Goal: Task Accomplishment & Management: Complete application form

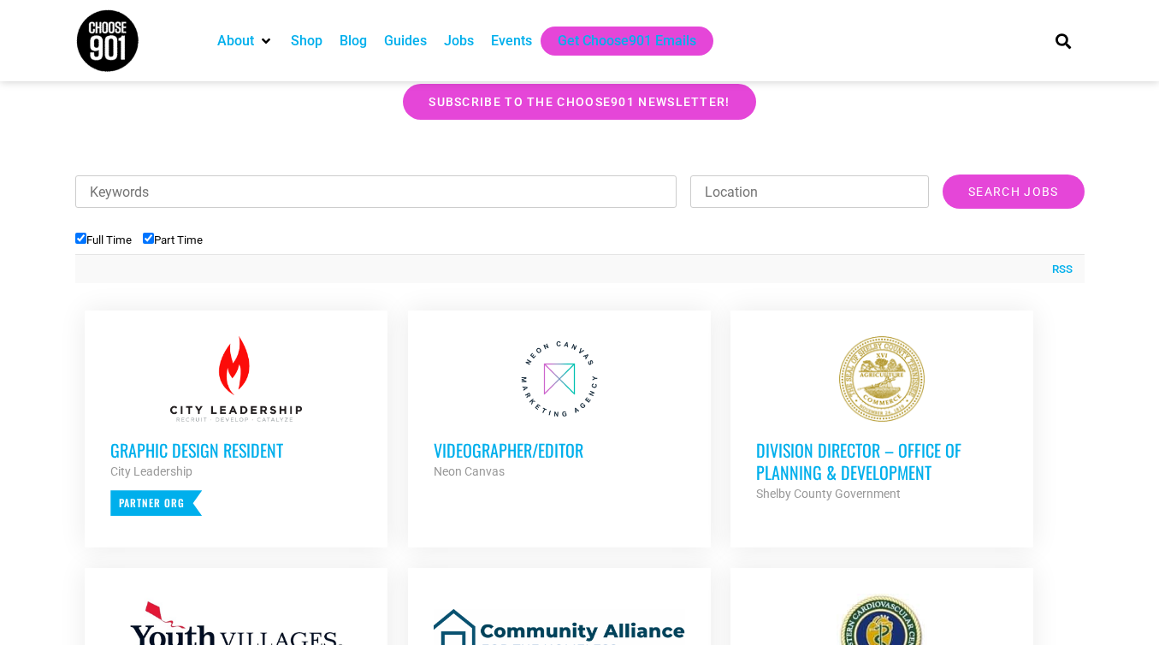
scroll to position [477, 0]
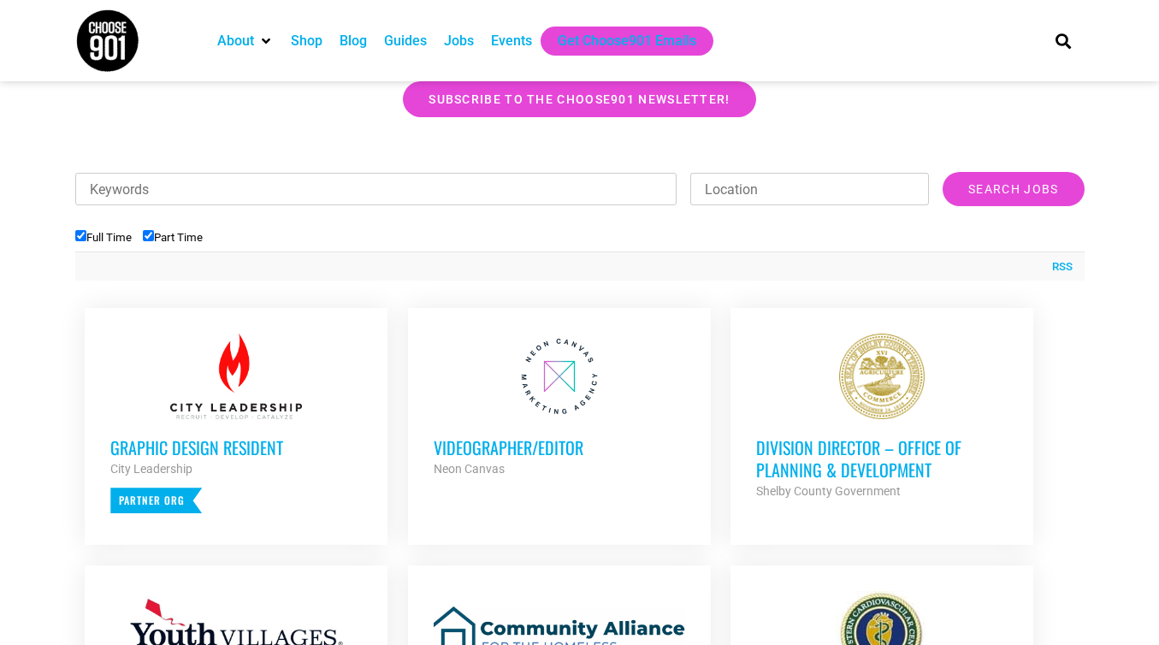
click at [187, 236] on label "Part Time" at bounding box center [173, 237] width 60 height 13
click at [154, 236] on input "Part Time" at bounding box center [148, 235] width 11 height 11
checkbox input "false"
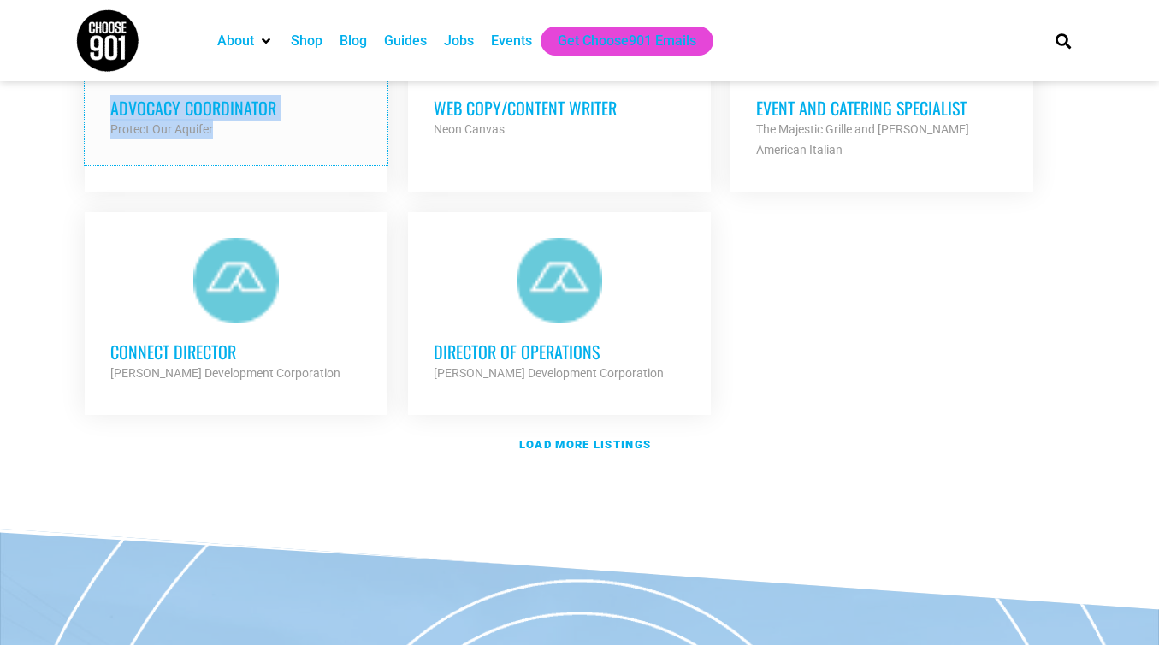
scroll to position [2103, 0]
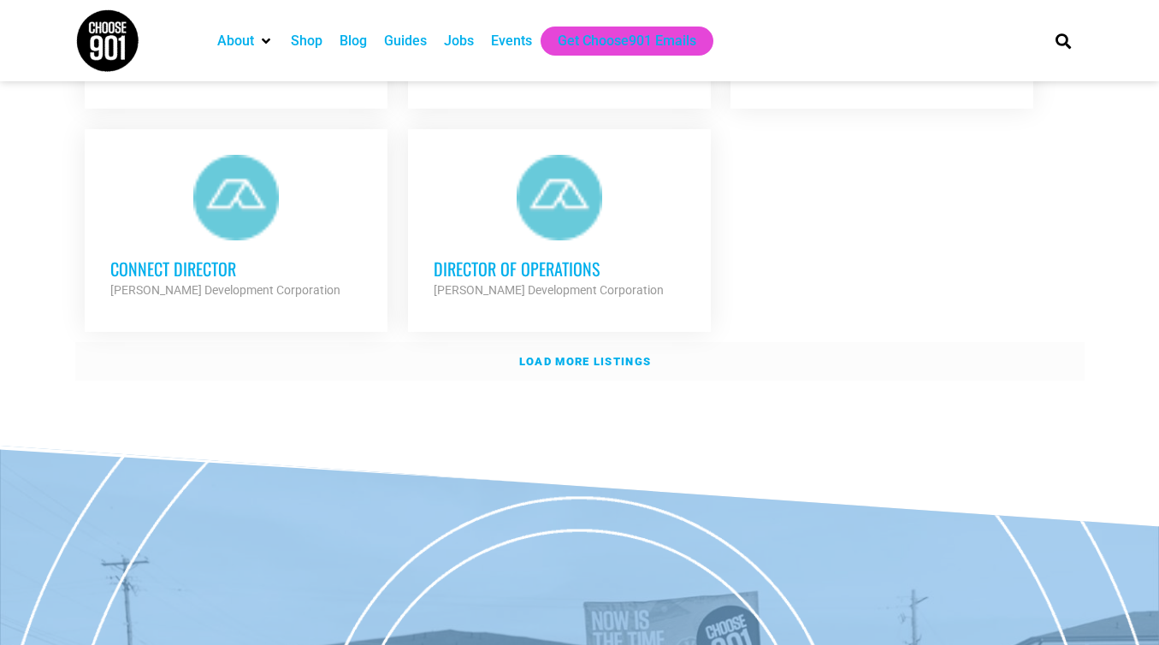
click at [546, 356] on strong "Load more listings" at bounding box center [585, 361] width 132 height 13
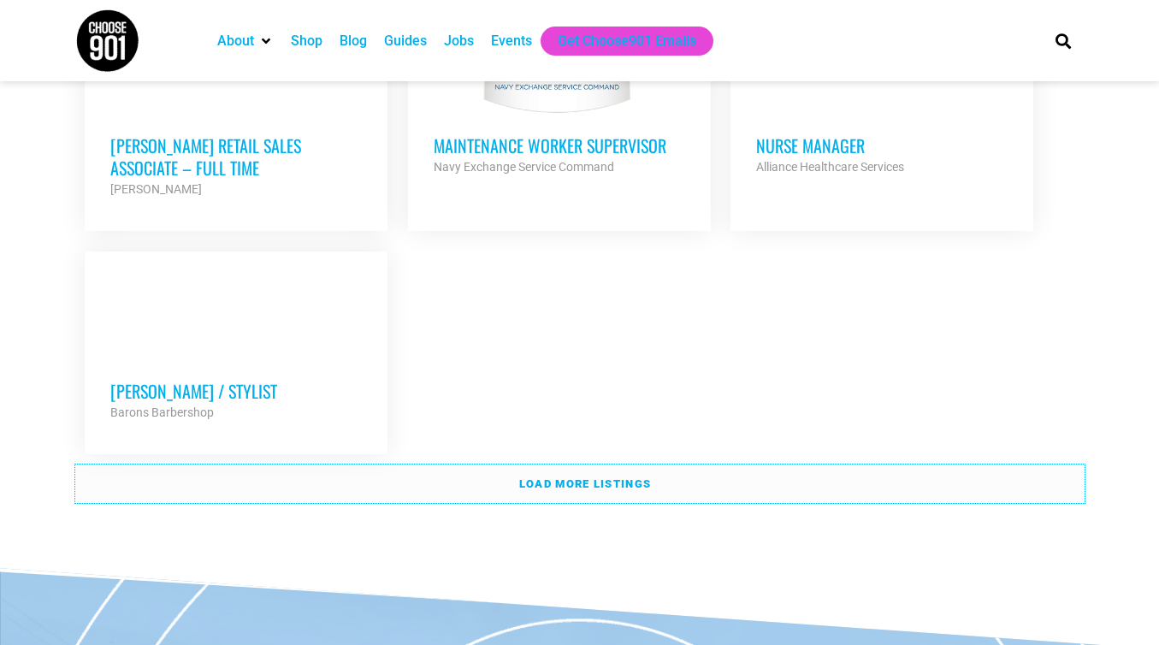
scroll to position [3738, 0]
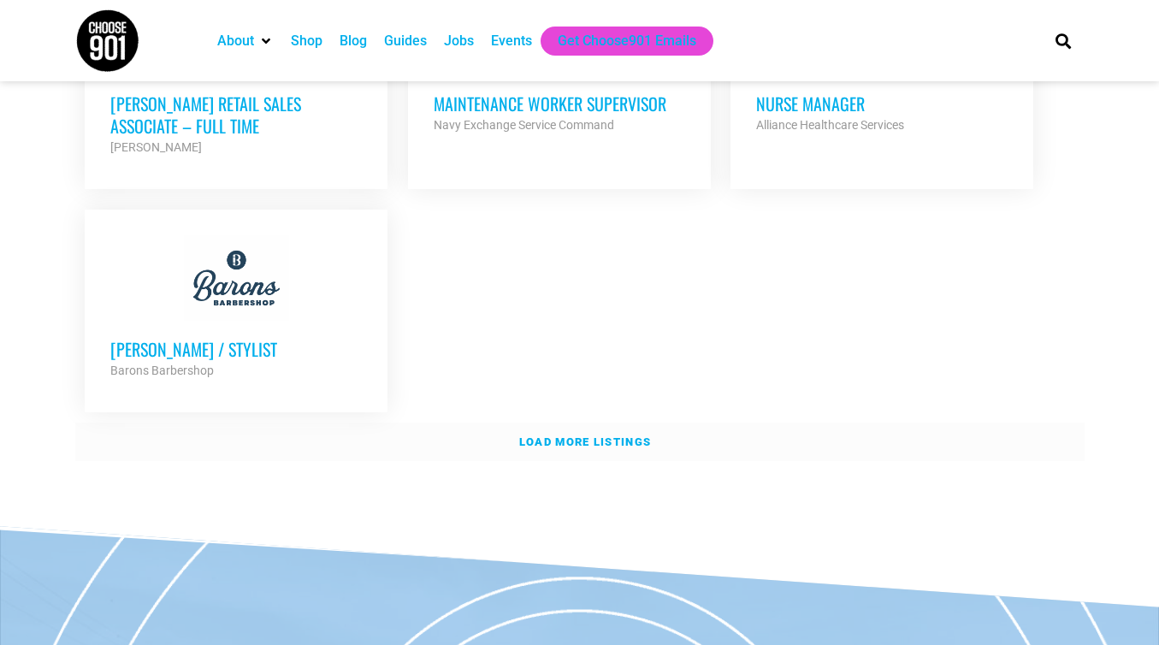
click at [477, 433] on link "Load more listings" at bounding box center [580, 442] width 1010 height 39
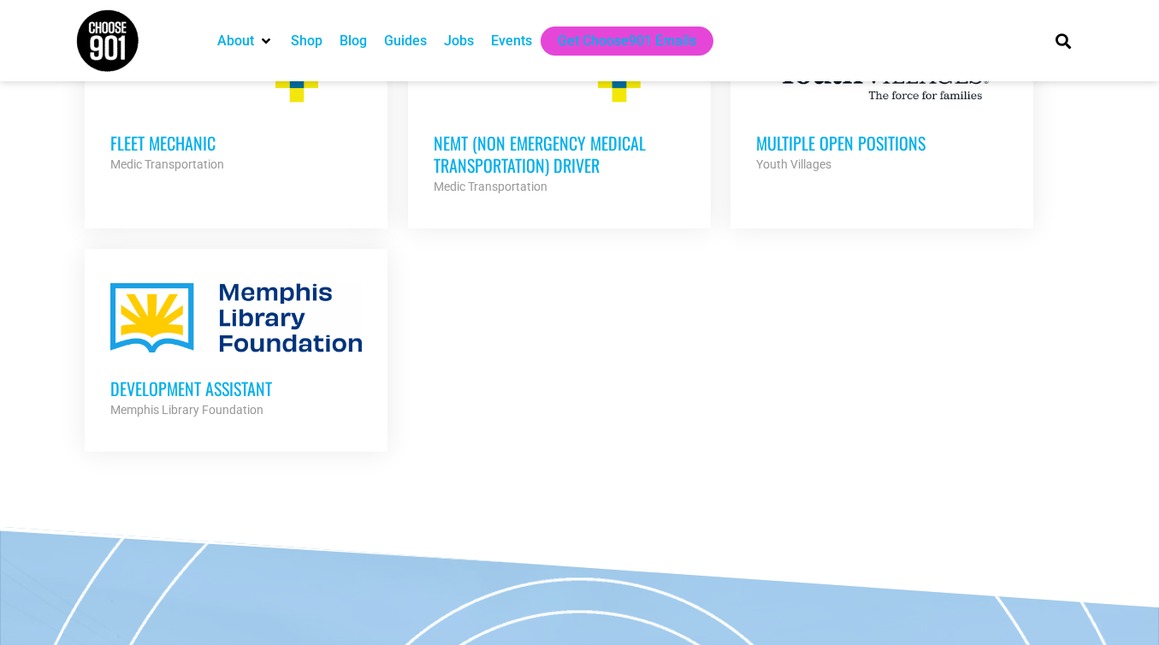
scroll to position [4190, 0]
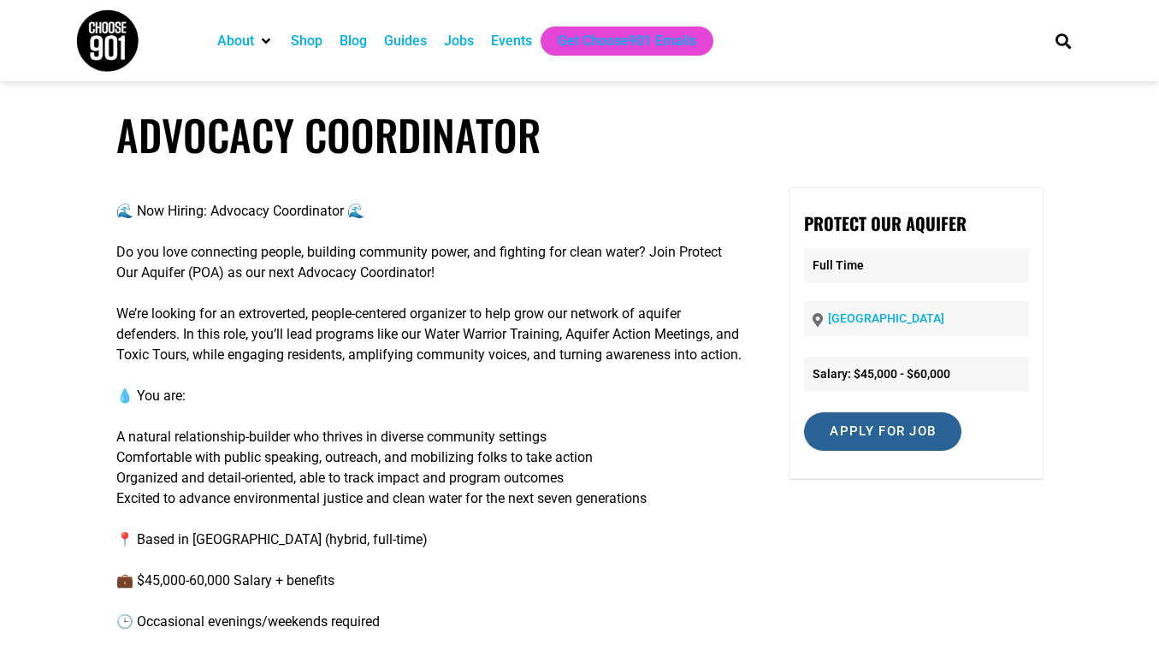
click at [840, 433] on input "Apply for job" at bounding box center [882, 431] width 157 height 39
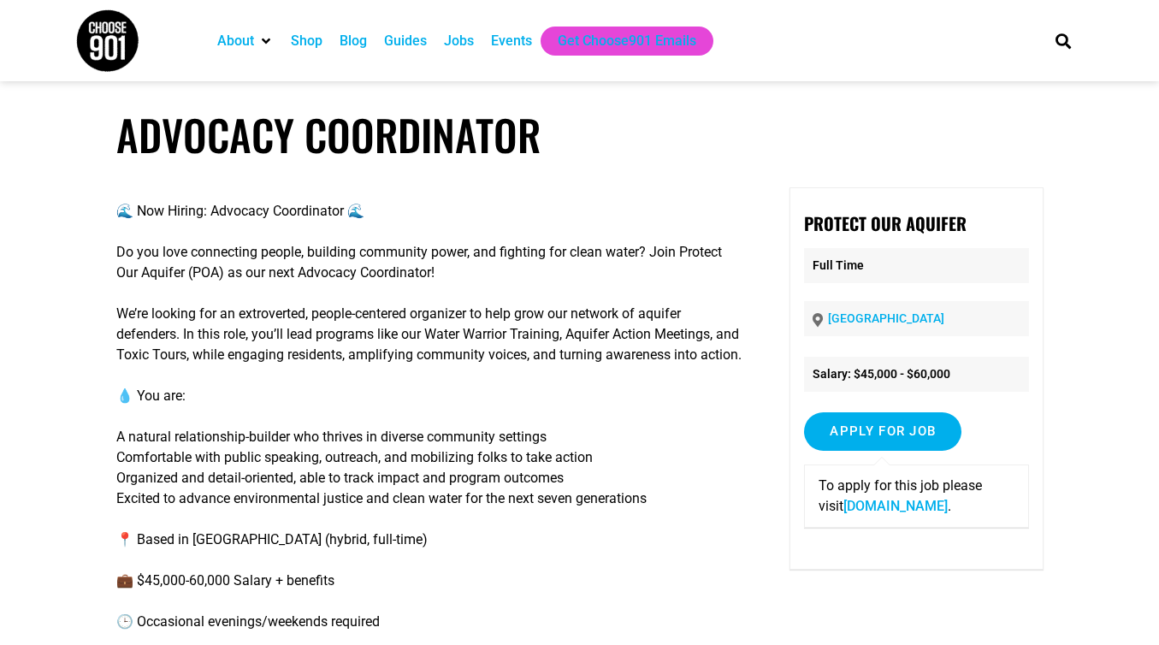
click at [849, 512] on link "[DOMAIN_NAME]" at bounding box center [896, 506] width 104 height 16
